Goal: Information Seeking & Learning: Learn about a topic

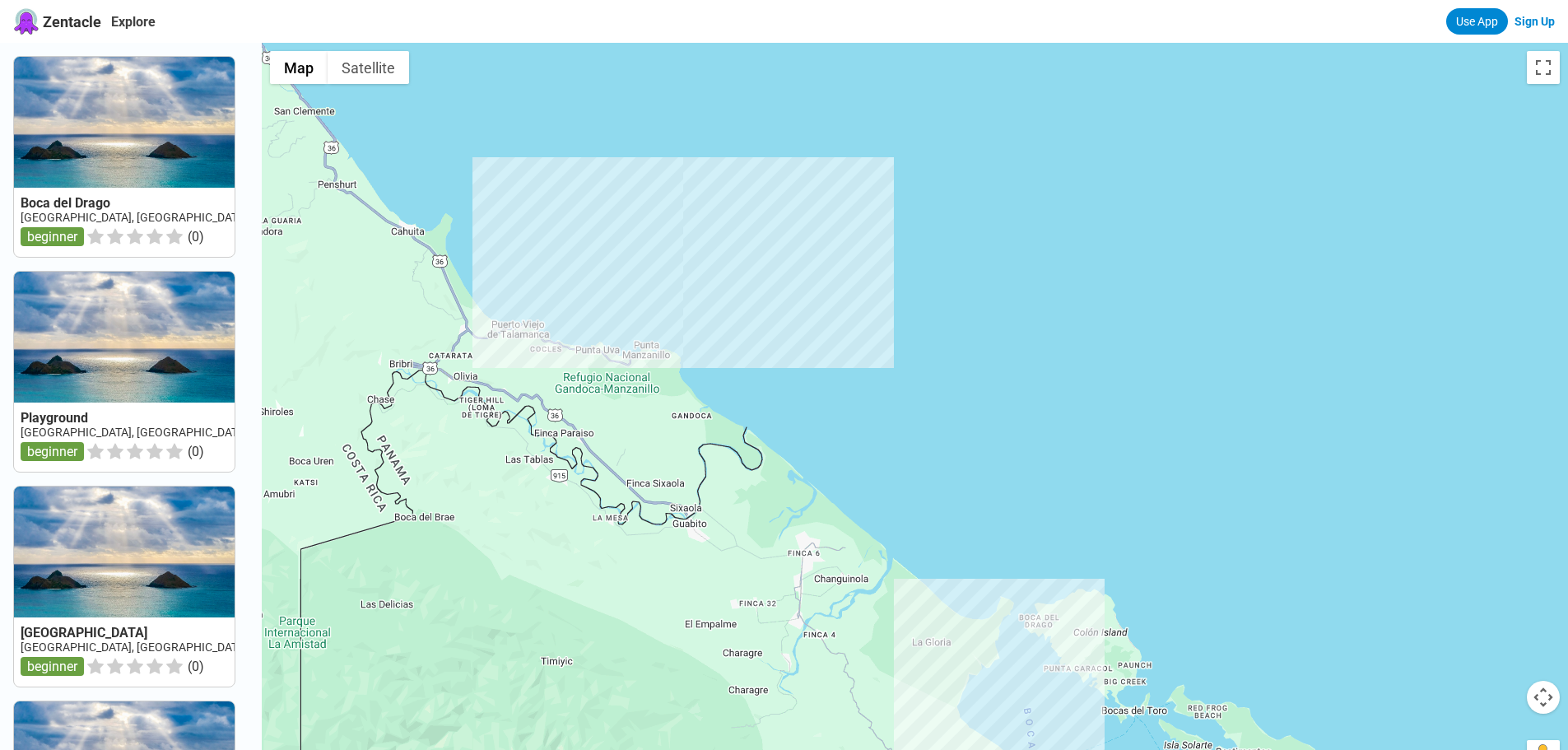
drag, startPoint x: 718, startPoint y: 220, endPoint x: 791, endPoint y: 346, distance: 145.6
click at [791, 346] on div at bounding box center [915, 418] width 1307 height 750
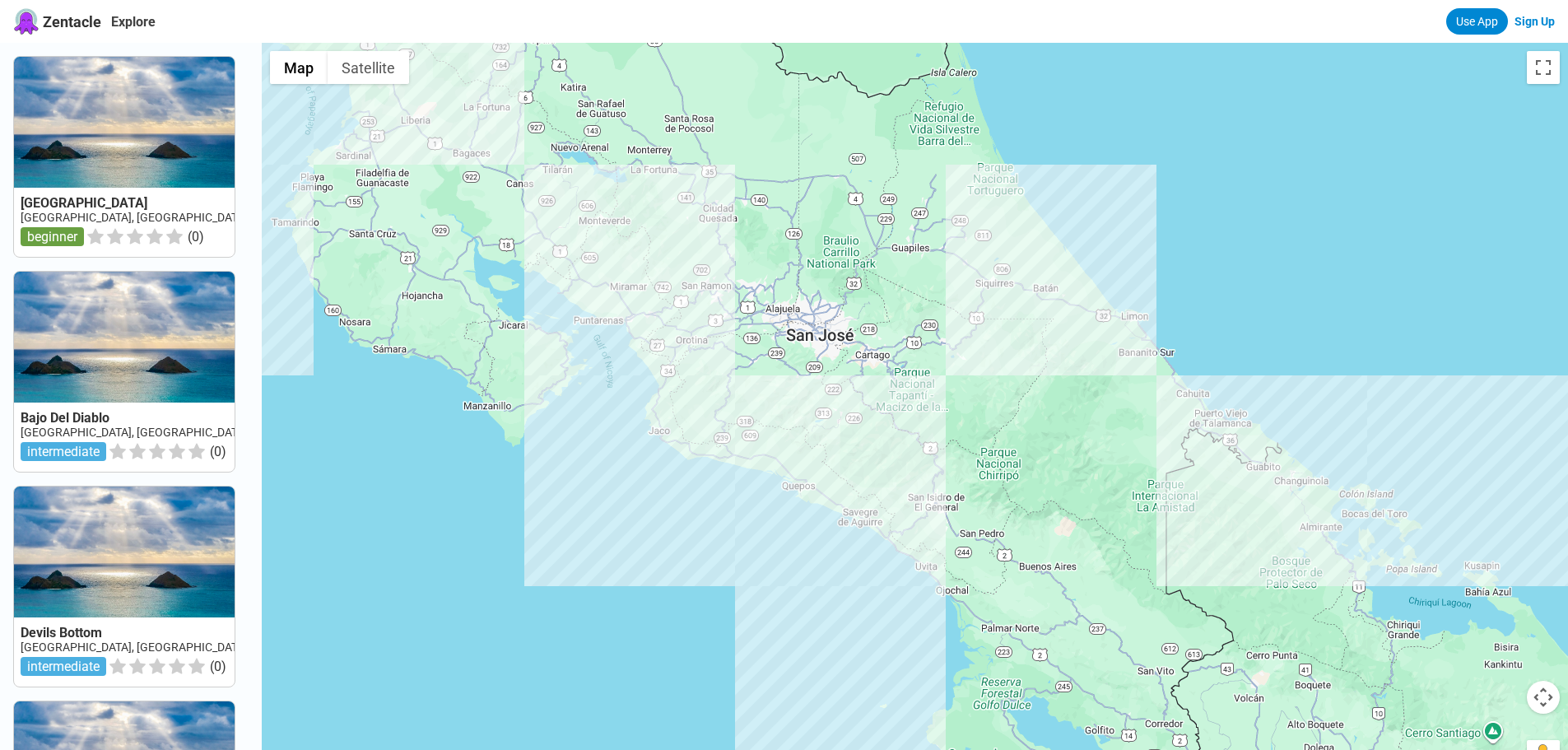
drag, startPoint x: 617, startPoint y: 285, endPoint x: 449, endPoint y: 623, distance: 377.4
click at [449, 623] on div at bounding box center [915, 418] width 1307 height 750
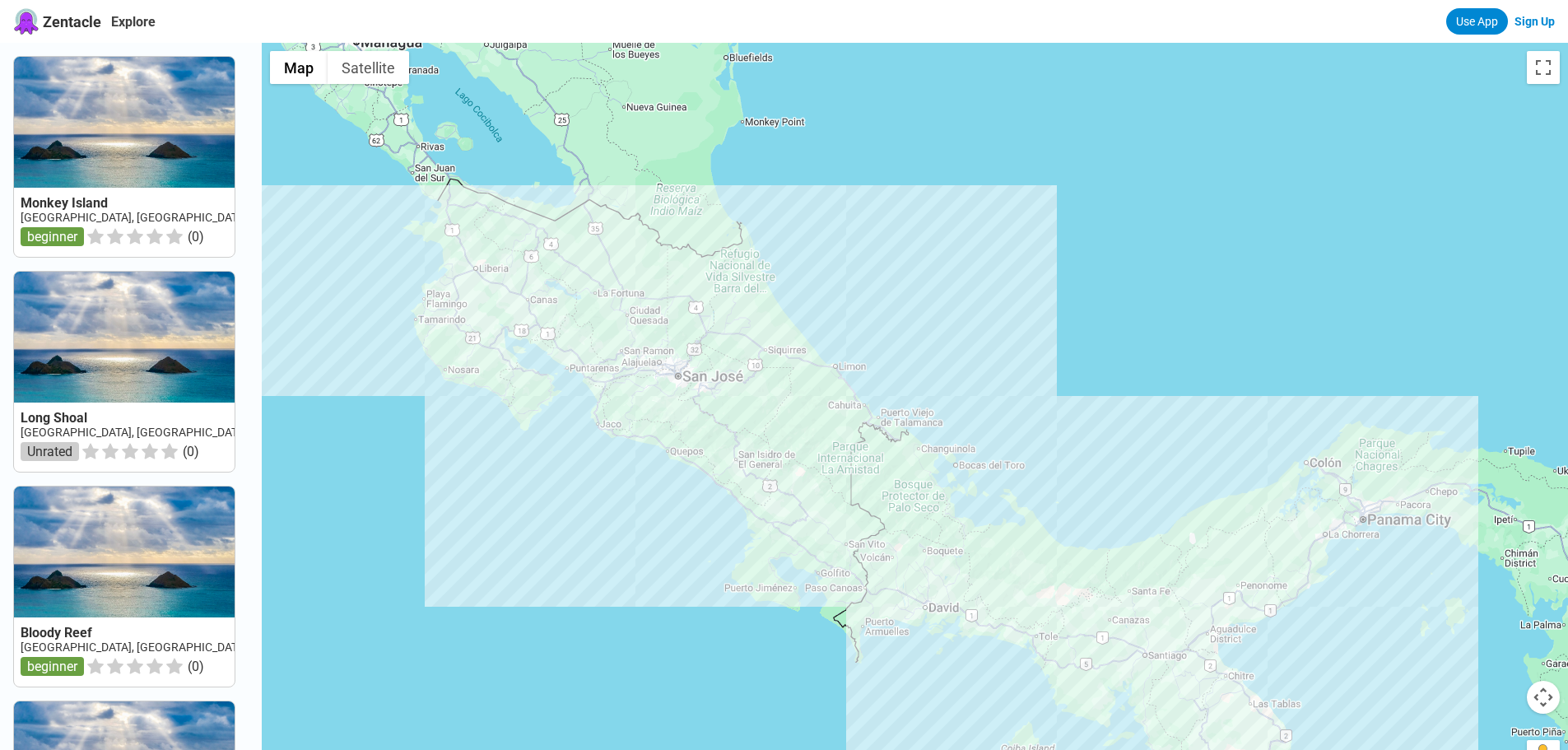
drag, startPoint x: 919, startPoint y: 319, endPoint x: 955, endPoint y: 245, distance: 82.3
click at [955, 245] on div at bounding box center [915, 418] width 1307 height 750
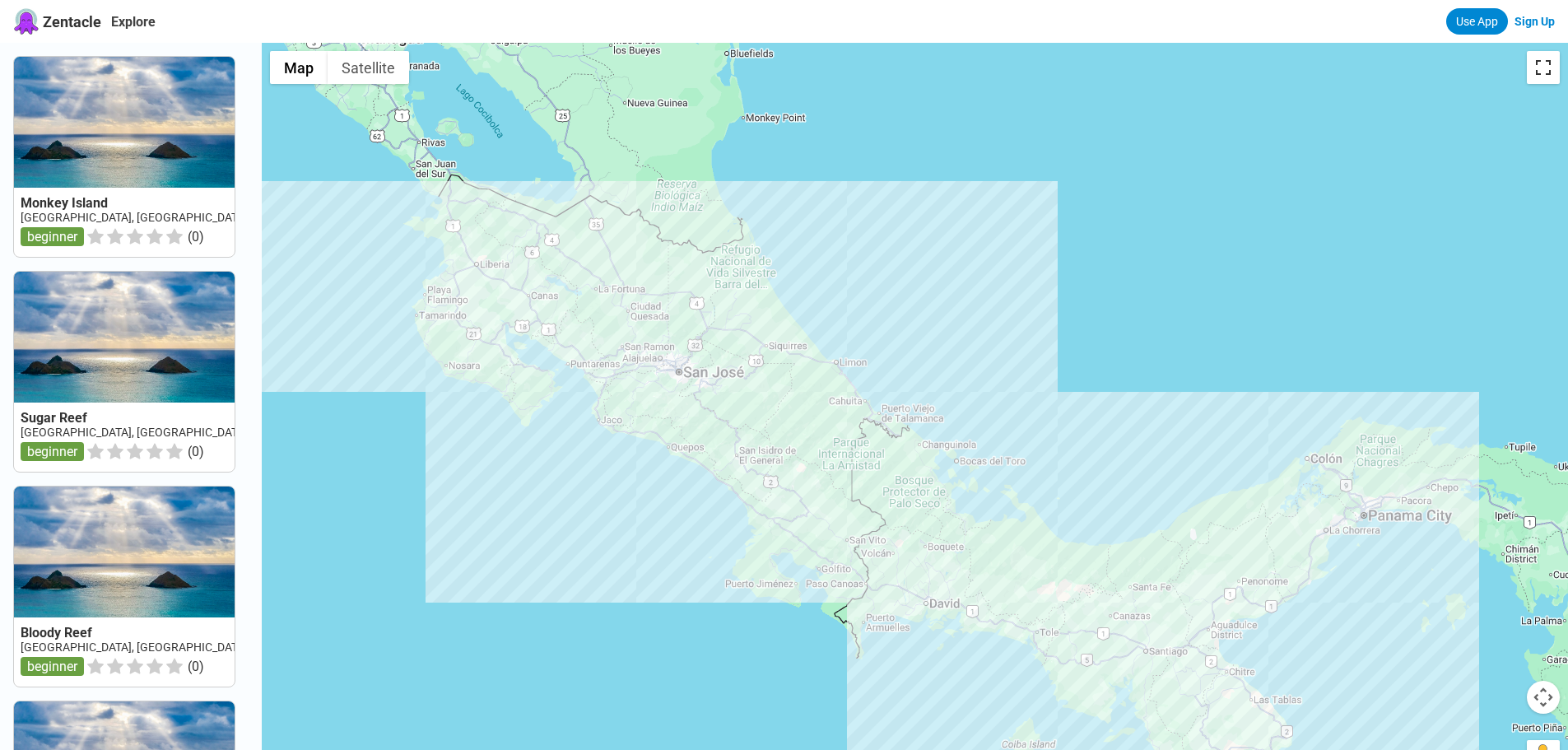
drag, startPoint x: 1544, startPoint y: 63, endPoint x: 1544, endPoint y: 160, distance: 97.0
click at [1544, 60] on button "Toggle fullscreen view" at bounding box center [1544, 68] width 33 height 33
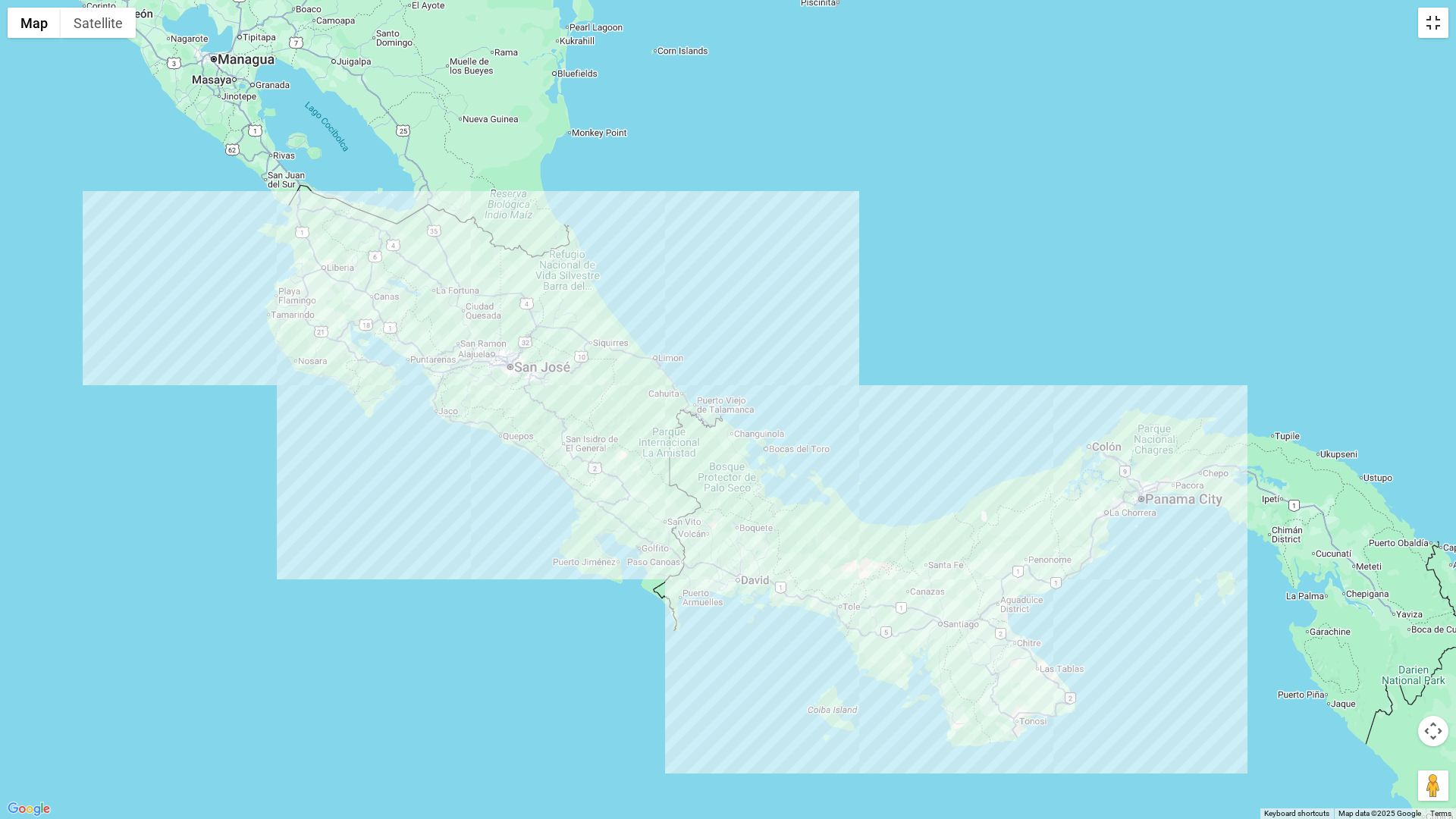
click at [1435, 19] on button "Toggle fullscreen view" at bounding box center [1434, 23] width 30 height 30
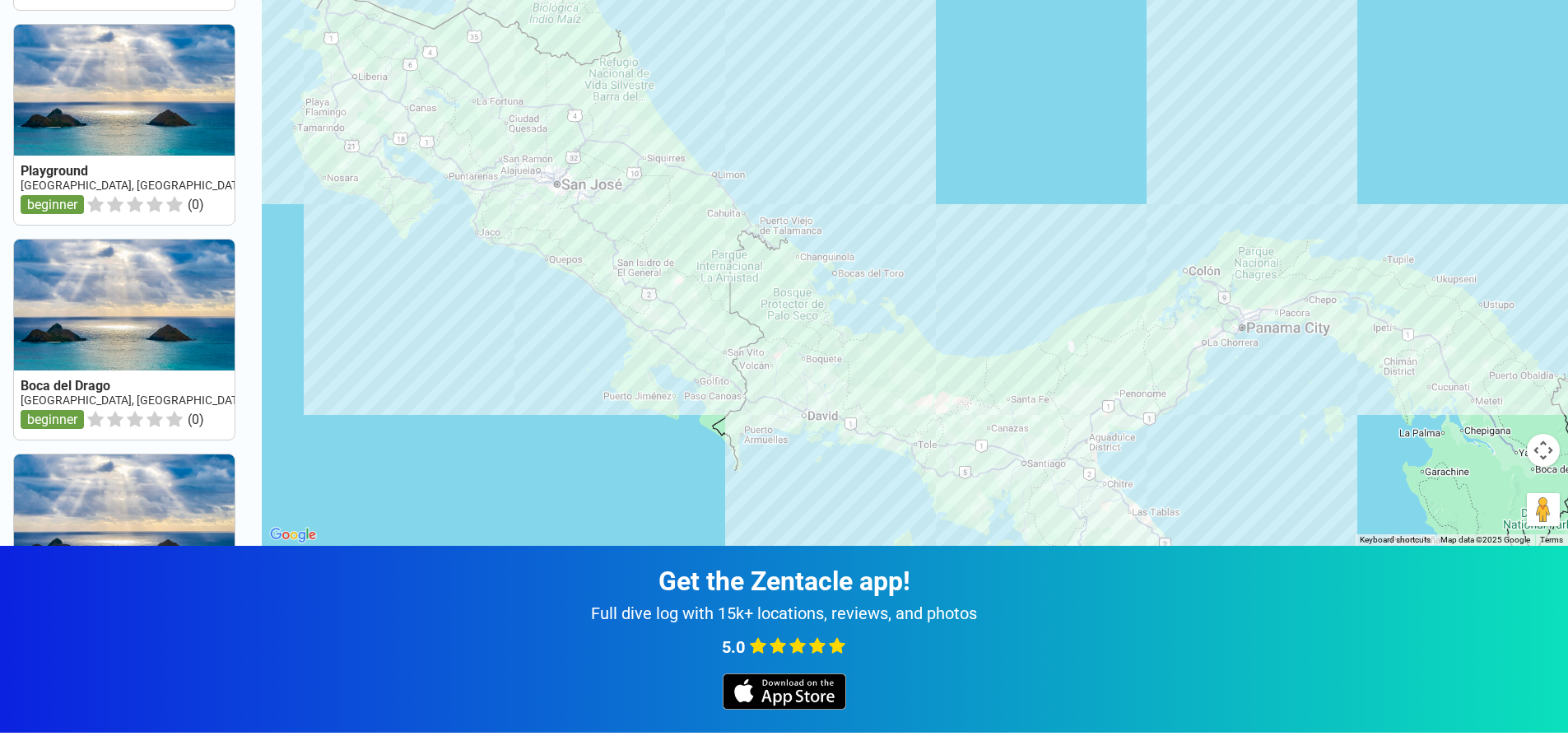
drag, startPoint x: 375, startPoint y: 179, endPoint x: 454, endPoint y: 289, distance: 135.4
click at [454, 289] on div at bounding box center [915, 170] width 1307 height 750
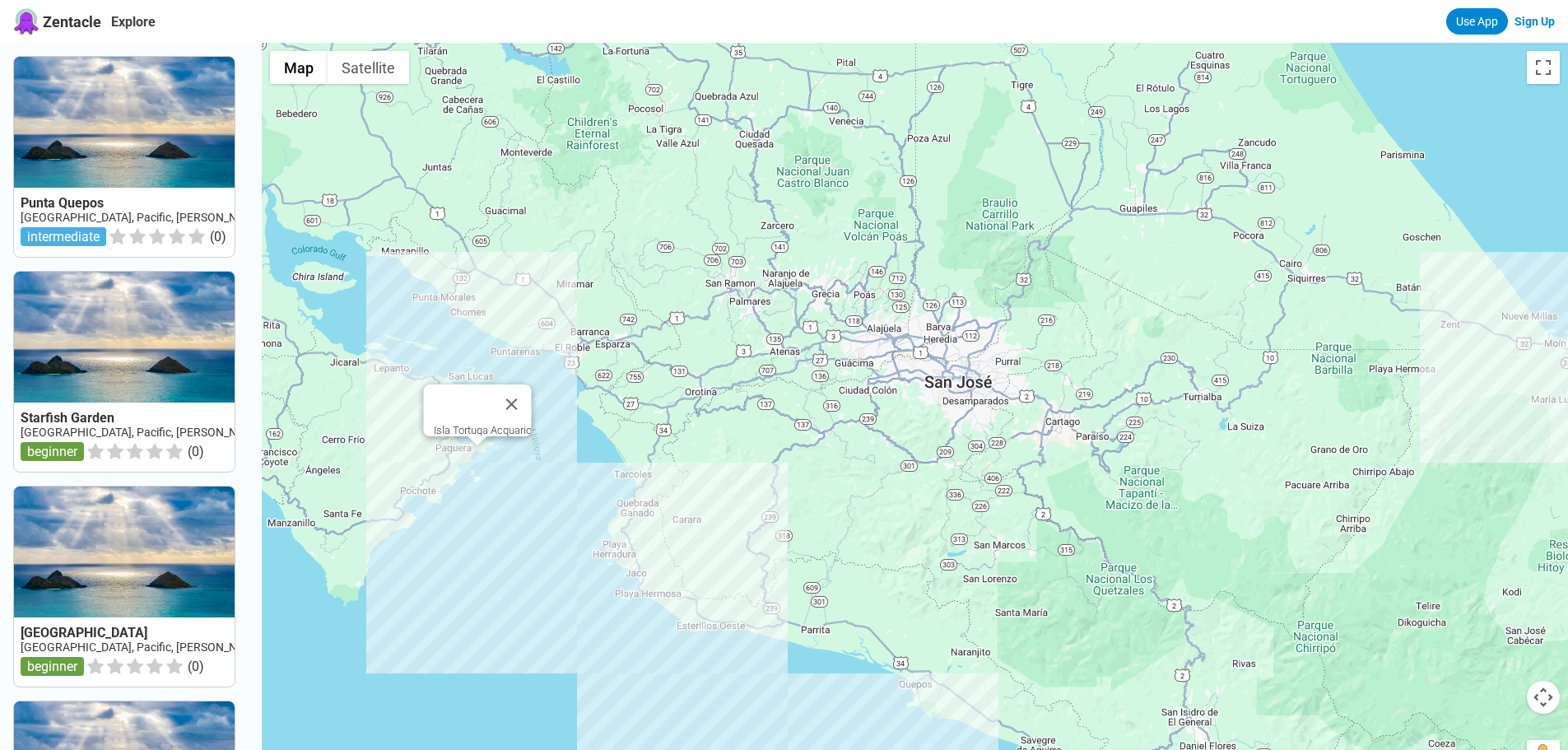
click at [484, 448] on div "Isla Tortuga Acquario" at bounding box center [915, 418] width 1307 height 750
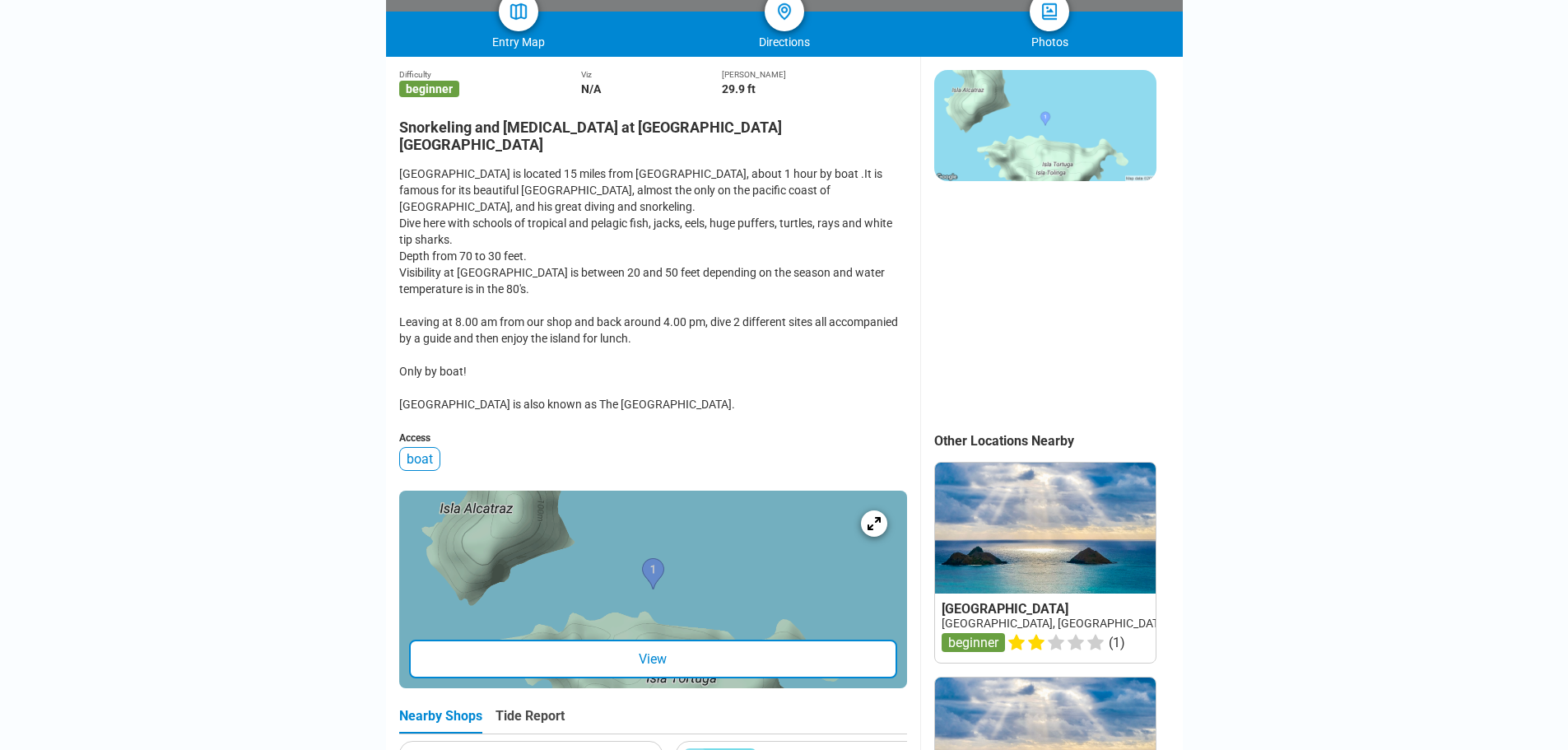
scroll to position [412, 0]
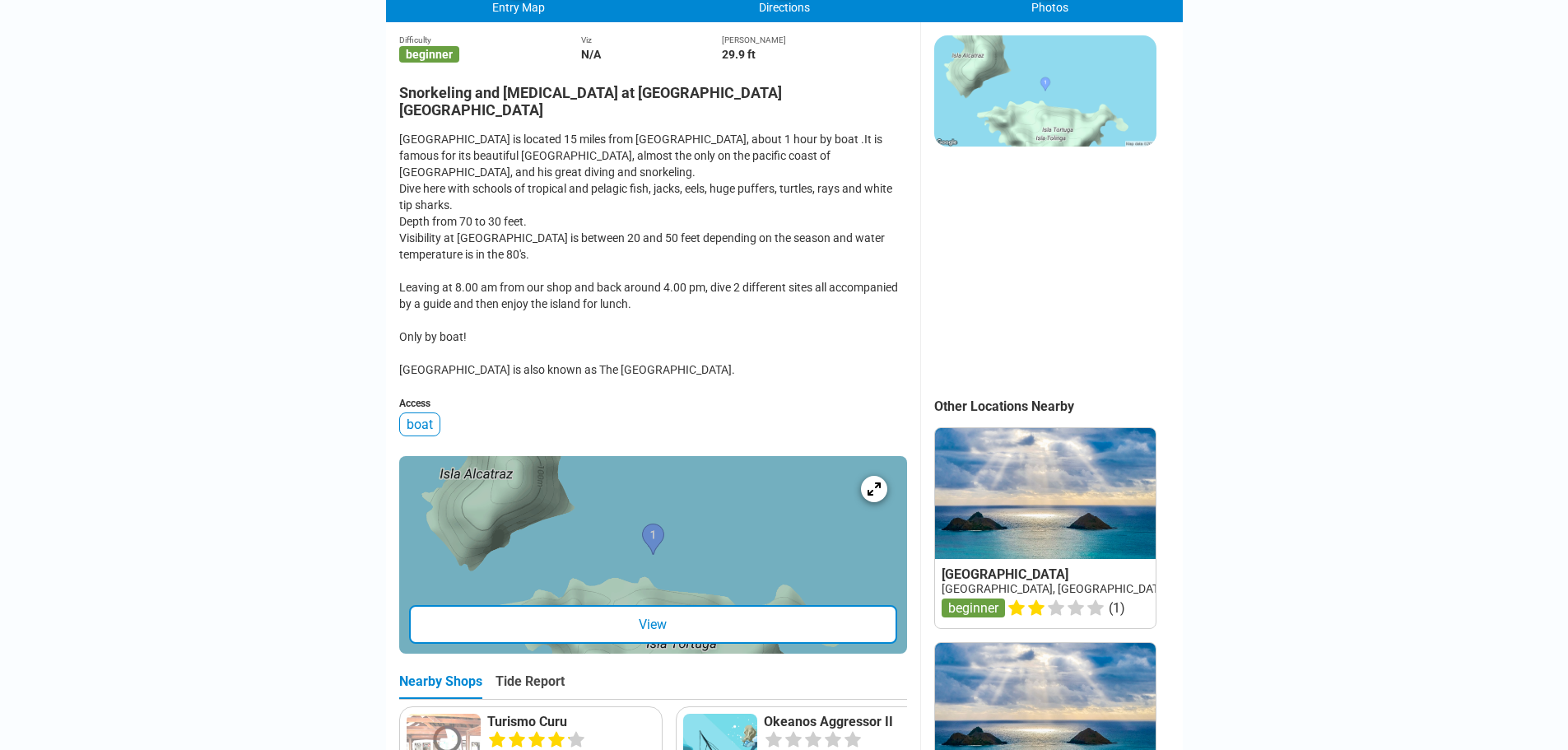
click at [656, 605] on div "View" at bounding box center [653, 624] width 489 height 39
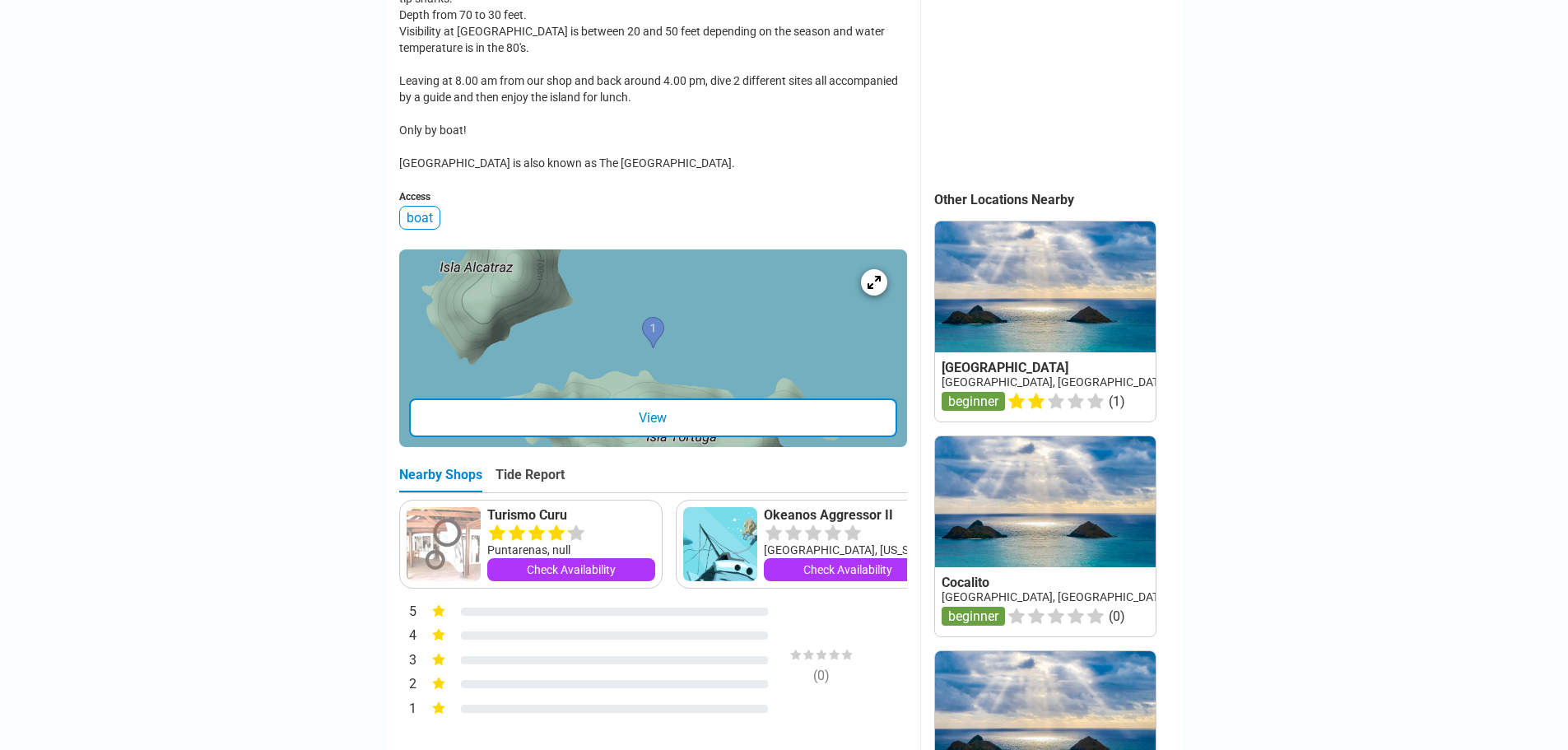
scroll to position [576, 0]
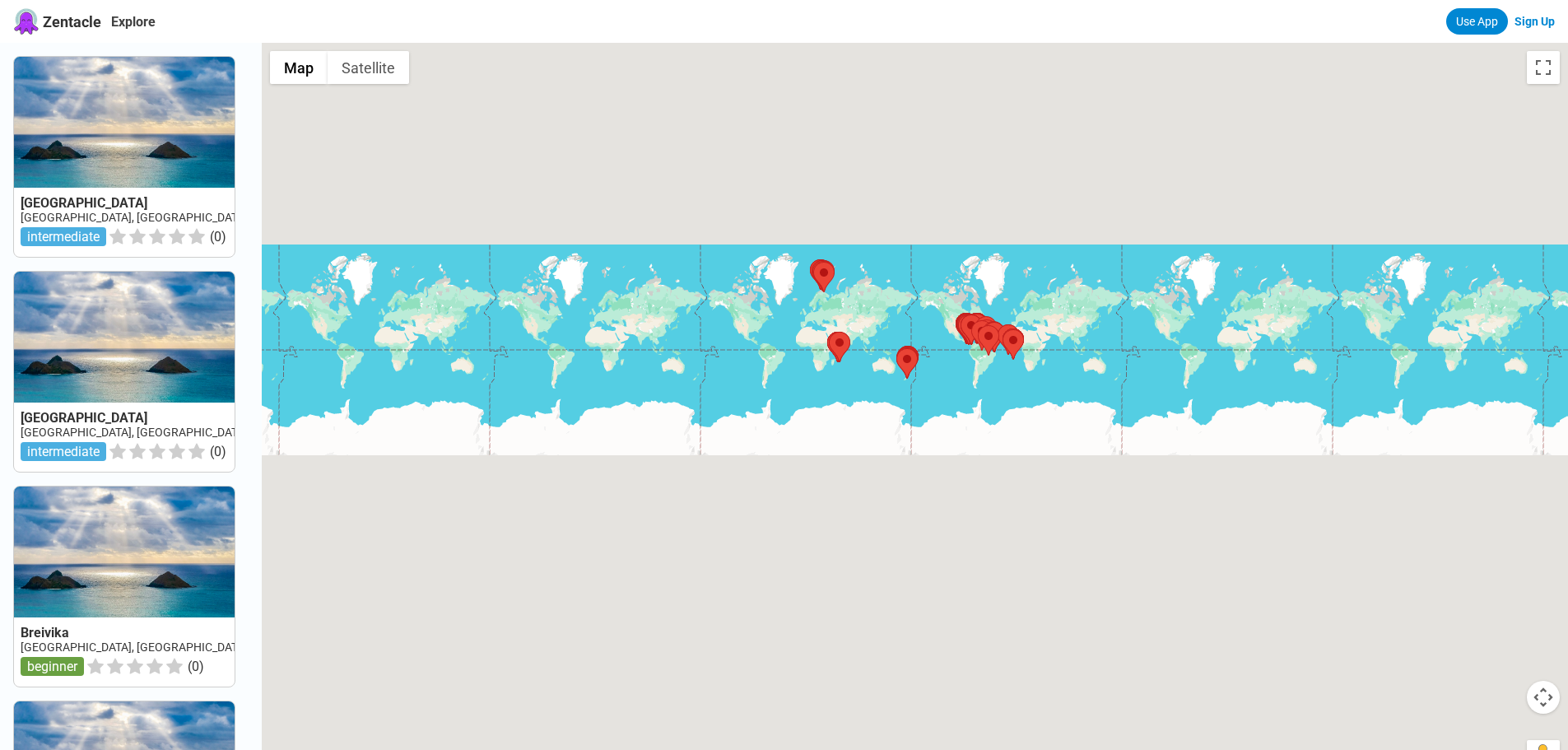
drag, startPoint x: 1077, startPoint y: 286, endPoint x: 637, endPoint y: 302, distance: 440.3
click at [637, 303] on div at bounding box center [915, 418] width 1307 height 750
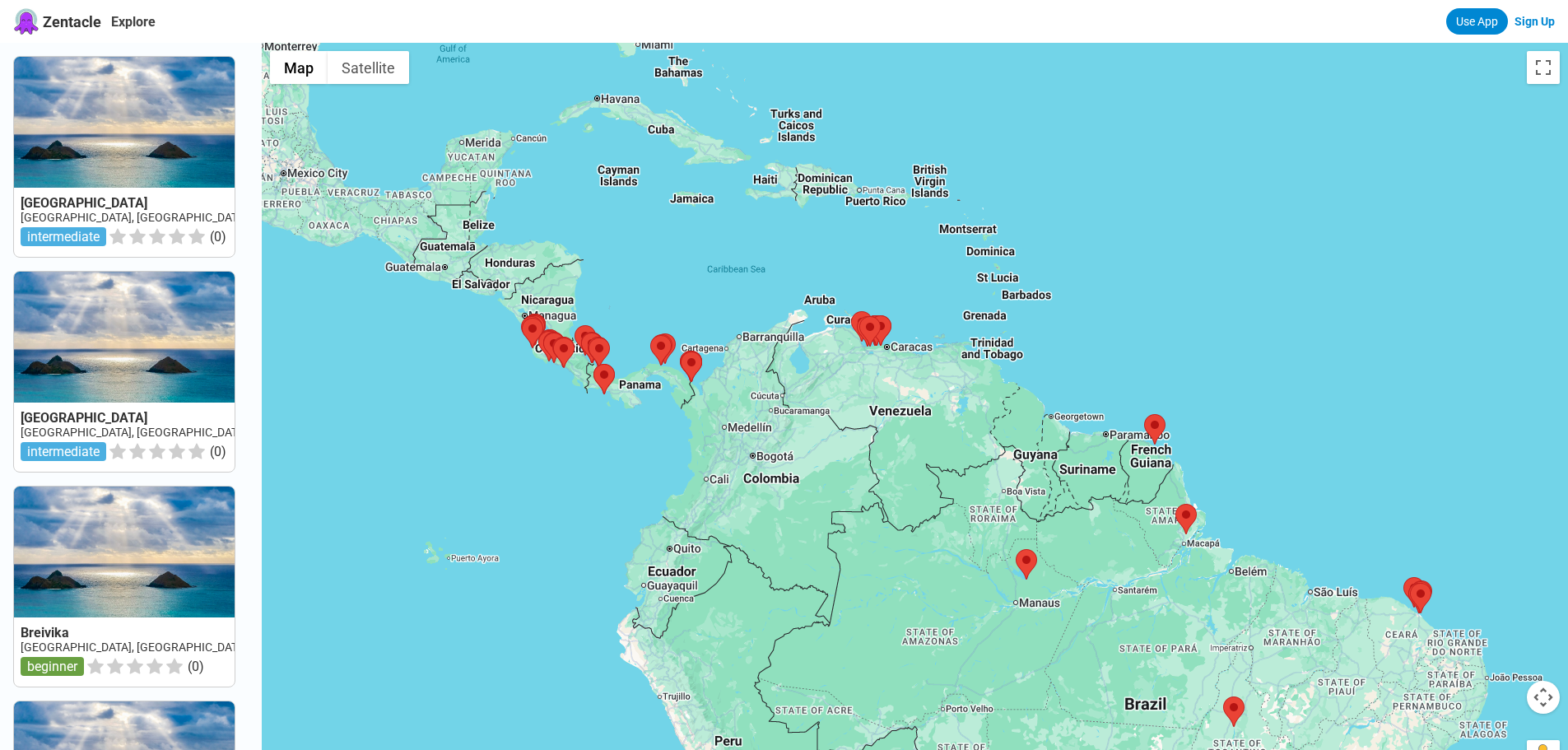
drag, startPoint x: 522, startPoint y: 301, endPoint x: 731, endPoint y: 278, distance: 210.3
click at [731, 278] on div at bounding box center [915, 418] width 1307 height 750
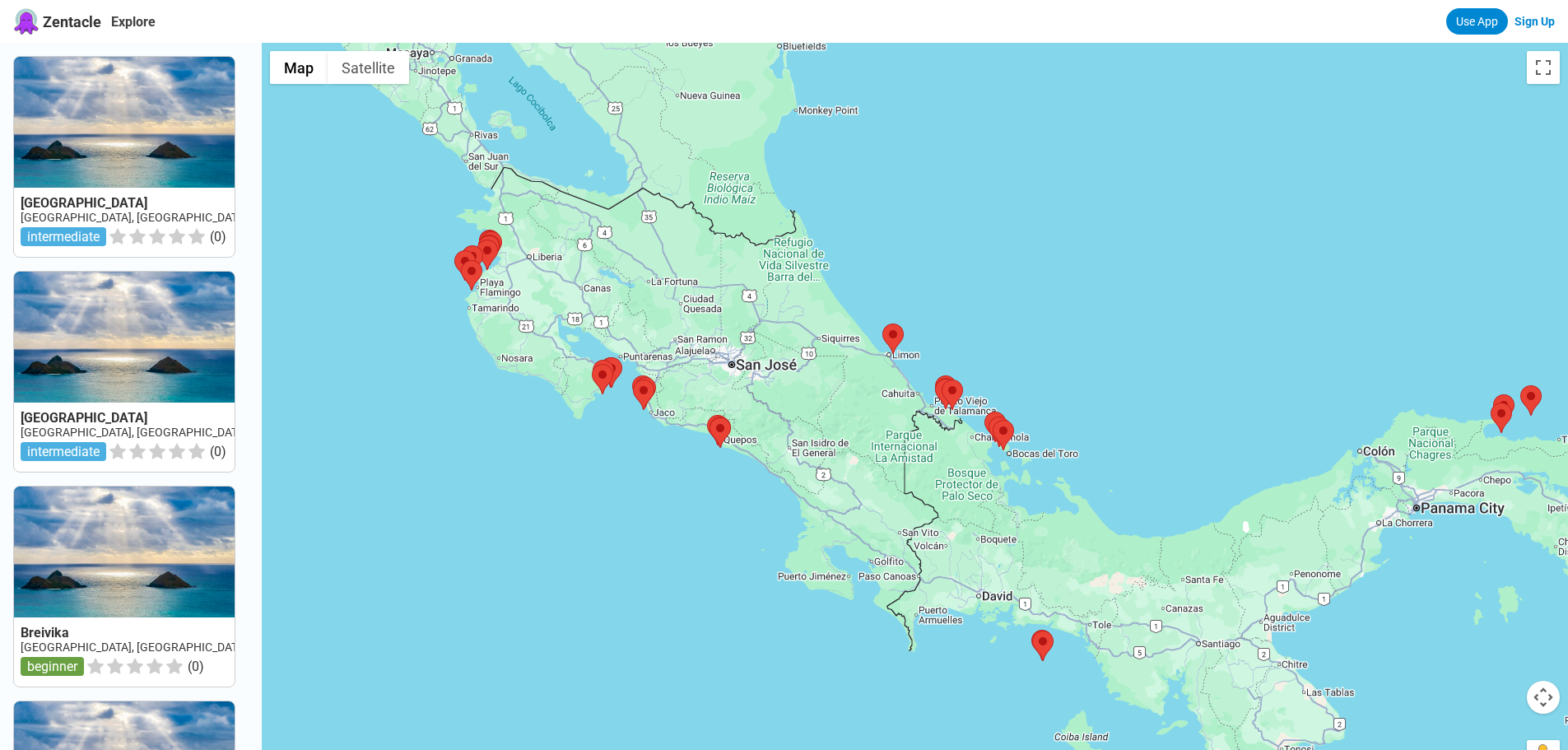
drag, startPoint x: 799, startPoint y: 270, endPoint x: 1059, endPoint y: 356, distance: 273.9
click at [1059, 356] on div at bounding box center [915, 418] width 1307 height 750
